Goal: Find specific page/section: Find specific page/section

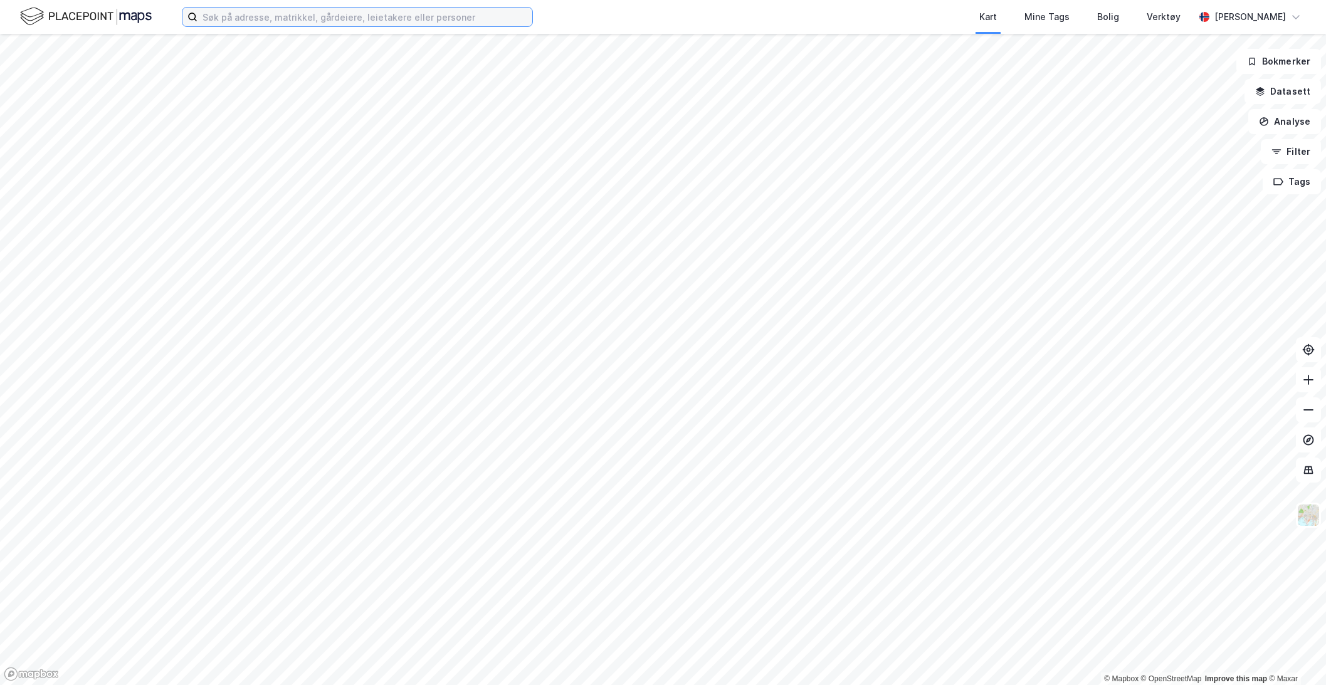
click at [288, 13] on input at bounding box center [364, 17] width 335 height 19
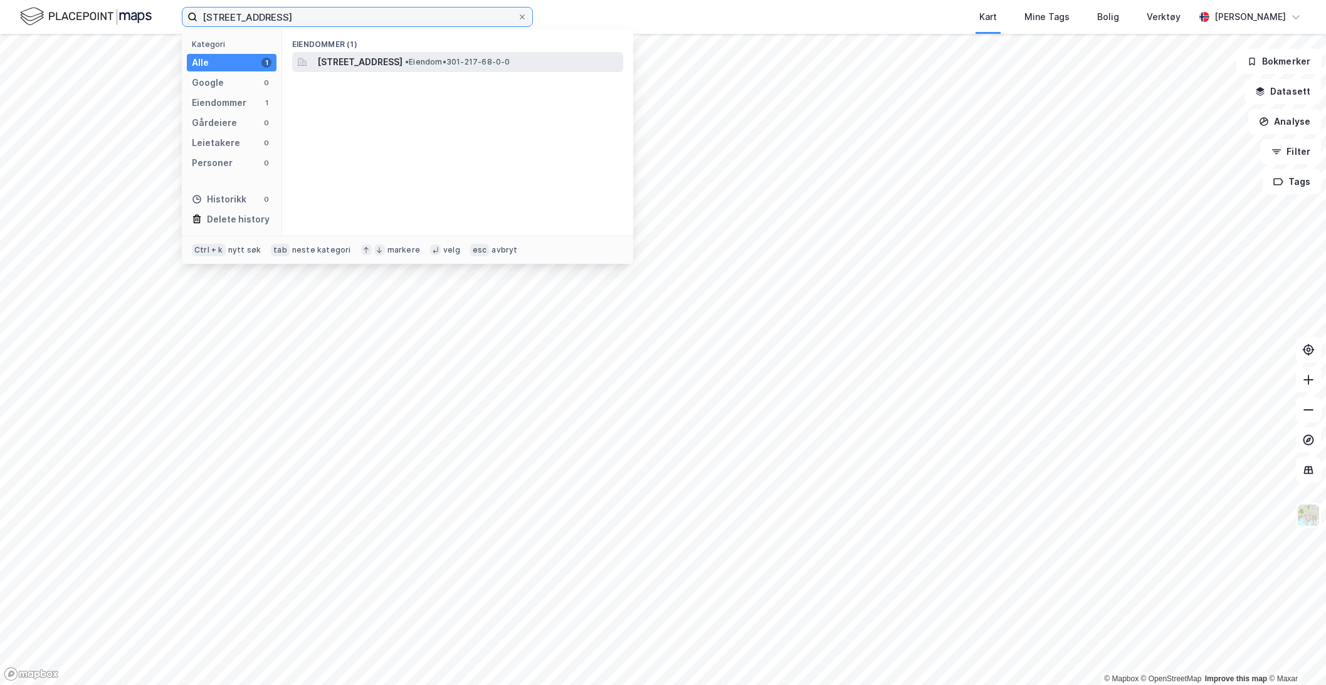
type input "[STREET_ADDRESS]"
click at [337, 63] on span "[STREET_ADDRESS]" at bounding box center [359, 62] width 85 height 15
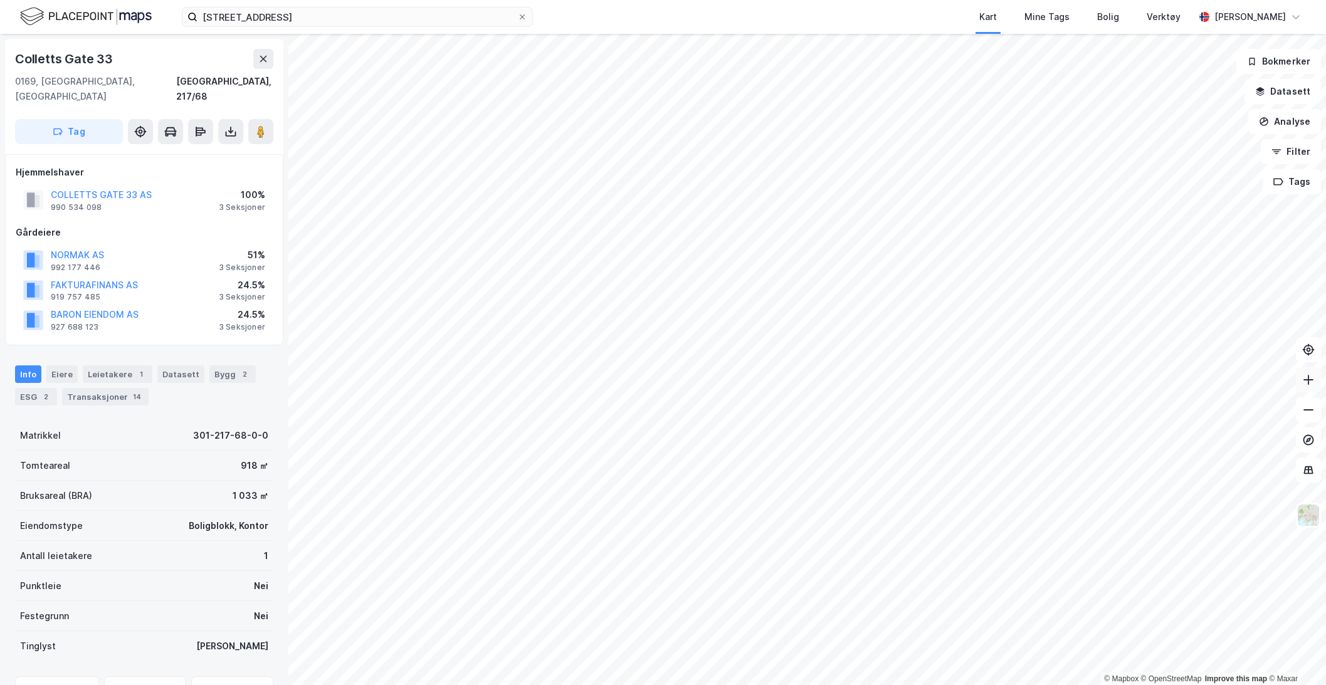
click at [1309, 383] on icon at bounding box center [1308, 380] width 13 height 13
